Goal: Task Accomplishment & Management: Manage account settings

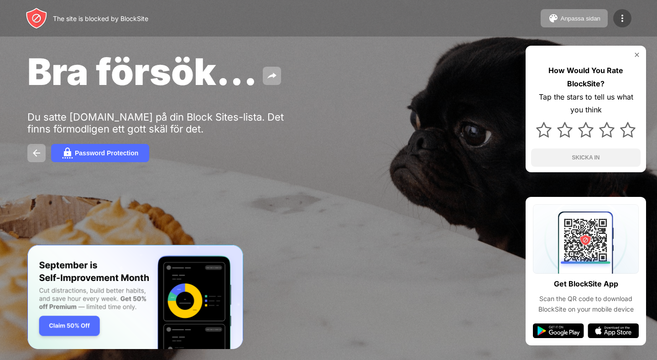
click at [621, 21] on img at bounding box center [622, 18] width 11 height 11
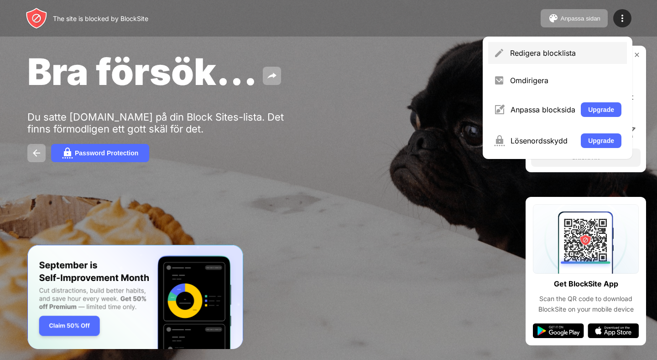
click at [542, 52] on div "Redigera blocklista" at bounding box center [565, 52] width 111 height 9
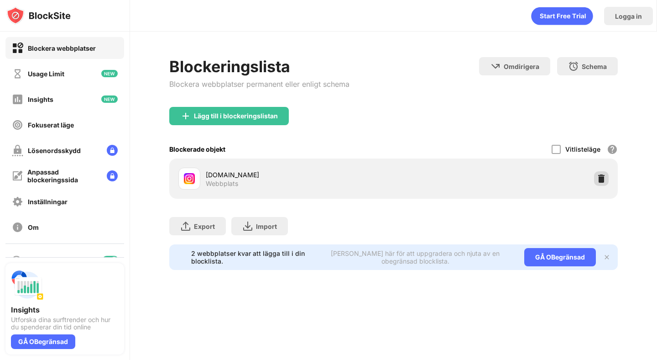
click at [599, 179] on img at bounding box center [601, 178] width 9 height 9
